Goal: Find contact information: Find contact information

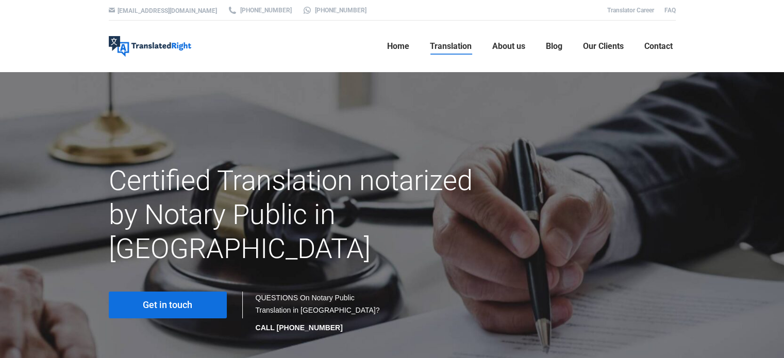
click at [157, 300] on span "Get in touch" at bounding box center [167, 305] width 49 height 10
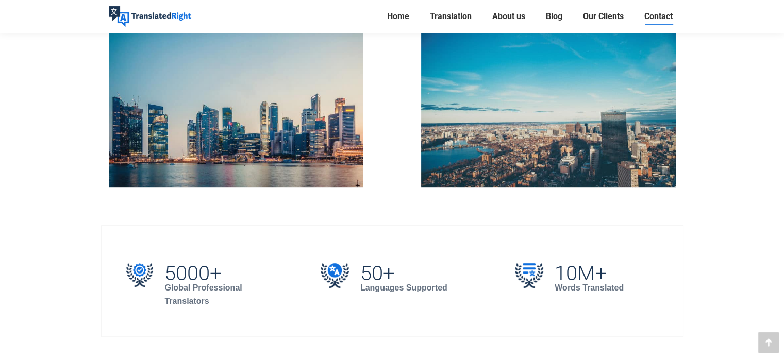
scroll to position [240, 0]
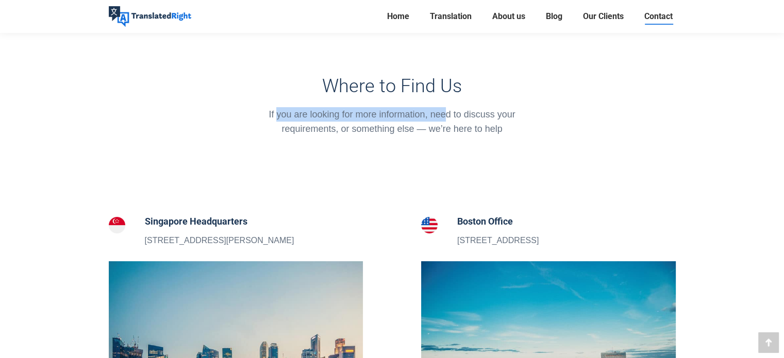
drag, startPoint x: 276, startPoint y: 112, endPoint x: 449, endPoint y: 121, distance: 173.5
click at [449, 121] on div "If you are looking for more information, need to discuss your requirements, or …" at bounding box center [392, 121] width 276 height 29
click at [327, 148] on div "Where to Find Us If you are looking for more information, need to discuss your …" at bounding box center [391, 113] width 291 height 76
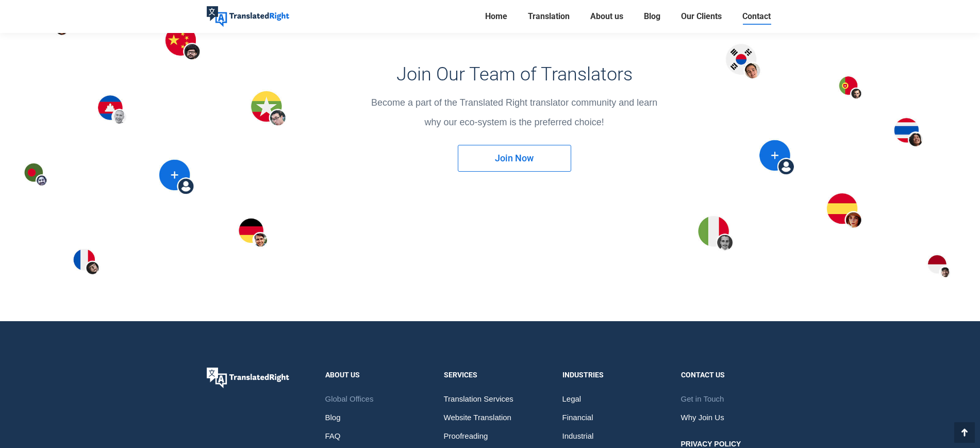
scroll to position [1364, 0]
